Goal: Transaction & Acquisition: Purchase product/service

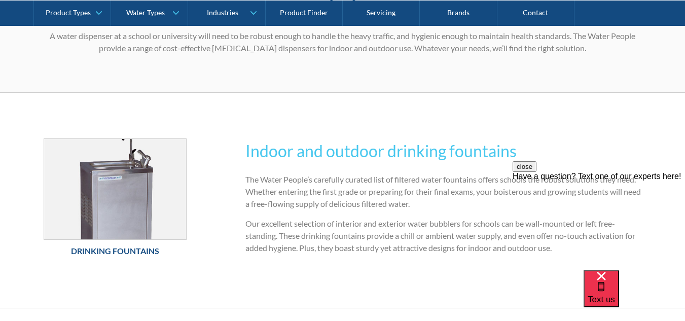
click at [536, 172] on button "close" at bounding box center [525, 166] width 24 height 11
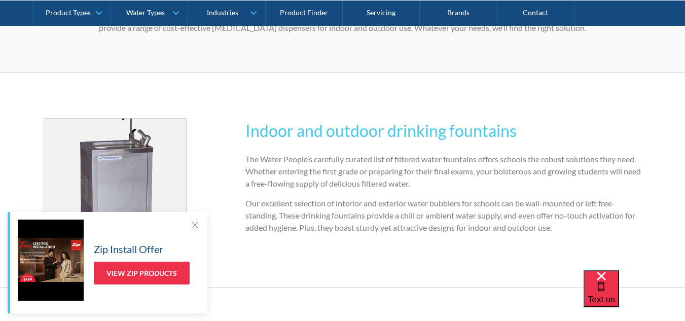
scroll to position [324, 0]
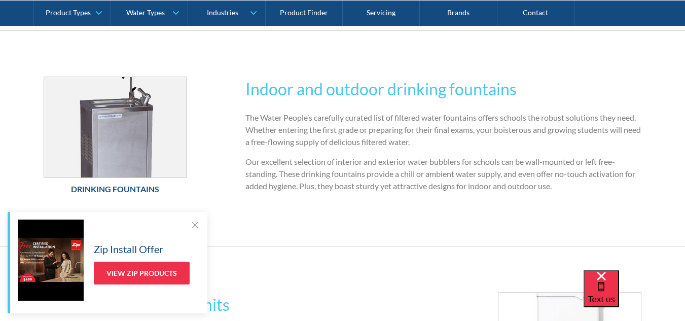
click at [129, 193] on h6 "Drinking Fountains" at bounding box center [115, 189] width 143 height 12
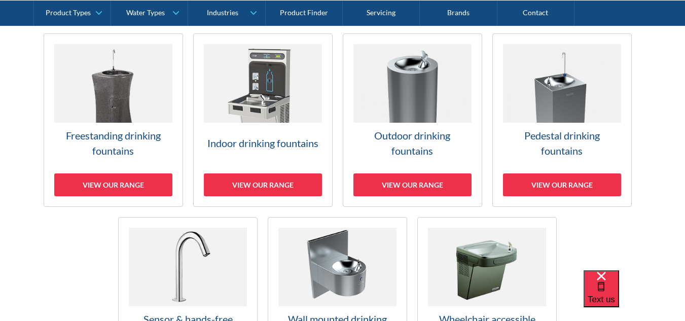
scroll to position [300, 0]
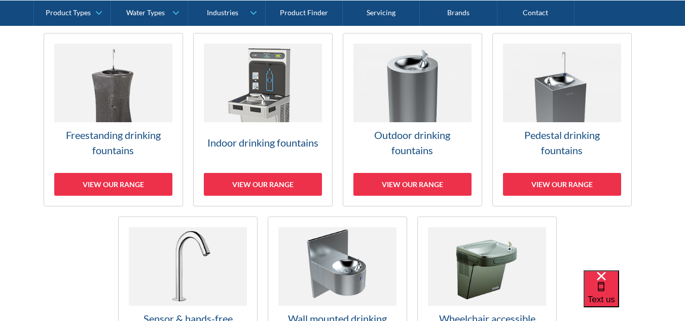
click at [564, 179] on div "View our range" at bounding box center [562, 184] width 118 height 23
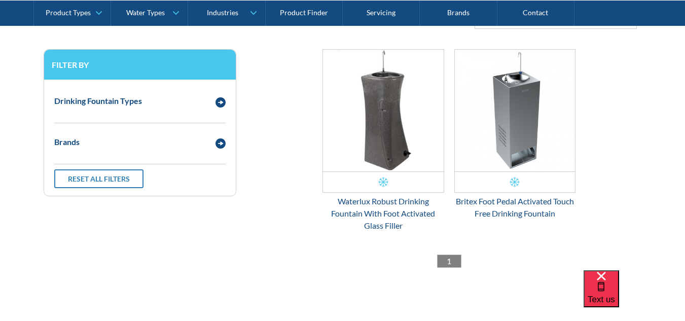
scroll to position [329, 0]
click at [548, 173] on div "Email Form 3" at bounding box center [515, 181] width 121 height 21
